Goal: Information Seeking & Learning: Check status

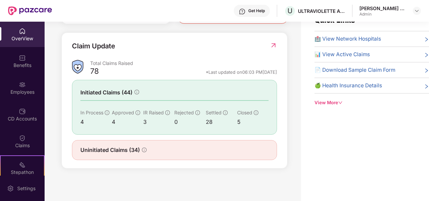
scroll to position [22, 0]
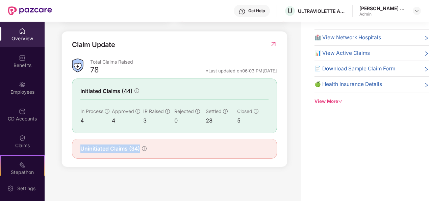
drag, startPoint x: 157, startPoint y: 147, endPoint x: 69, endPoint y: 152, distance: 87.9
click at [69, 152] on div "Claim Update Total Claims Raised 78 *Last updated on 06:03 PM, 17 Sep 2025 Init…" at bounding box center [174, 99] width 226 height 136
drag, startPoint x: 69, startPoint y: 152, endPoint x: 170, endPoint y: 149, distance: 100.7
click at [170, 149] on div "Uninitiated Claims (34)" at bounding box center [174, 148] width 188 height 8
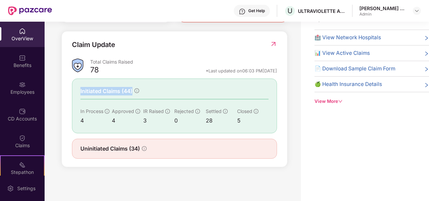
drag, startPoint x: 158, startPoint y: 88, endPoint x: 76, endPoint y: 91, distance: 82.1
click at [76, 91] on div "Initiated Claims (44) In Process 4 Approved 4 IR Raised 3 Rejected 0 Settled 28…" at bounding box center [174, 105] width 205 height 55
drag, startPoint x: 76, startPoint y: 91, endPoint x: 160, endPoint y: 152, distance: 104.3
click at [159, 144] on div "Uninitiated Claims (34)" at bounding box center [174, 148] width 205 height 20
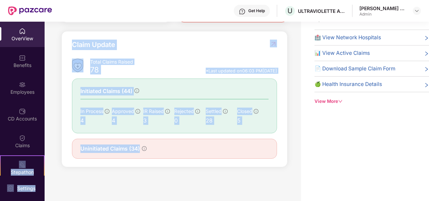
drag, startPoint x: 160, startPoint y: 152, endPoint x: 43, endPoint y: 150, distance: 117.2
click at [43, 150] on div "OverView Benefits Employees CD Accounts Claims Stepathon New Challenge Endorsem…" at bounding box center [214, 111] width 429 height 179
drag, startPoint x: 43, startPoint y: 150, endPoint x: 154, endPoint y: 172, distance: 113.0
click at [154, 172] on div "Welcome back, Anush E A! Here is what’s going on with your team at Pazcare insu…" at bounding box center [173, 93] width 256 height 187
click at [154, 177] on div "Welcome back, Anush E A! Here is what’s going on with your team at Pazcare insu…" at bounding box center [173, 93] width 256 height 187
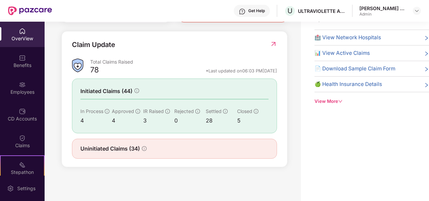
click at [161, 154] on div "Uninitiated Claims (34)" at bounding box center [174, 148] width 205 height 20
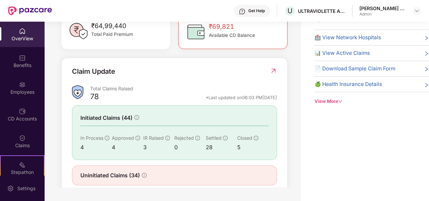
scroll to position [218, 0]
